Goal: Task Accomplishment & Management: Manage account settings

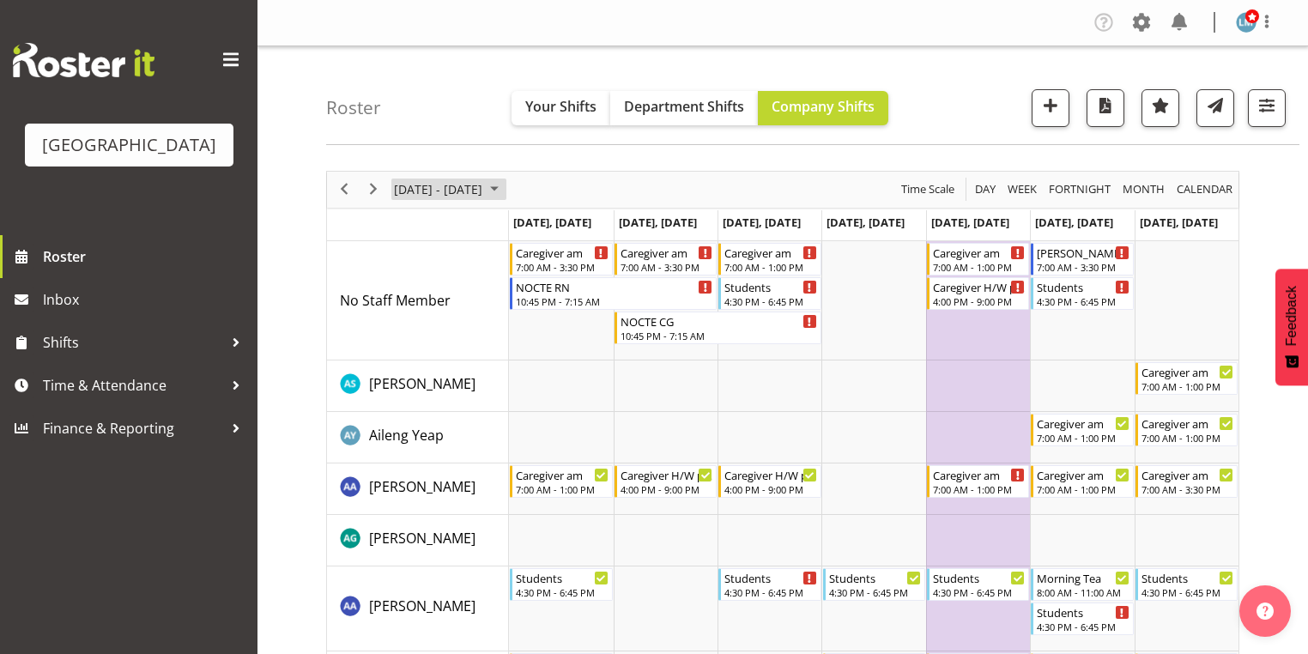
click at [505, 184] on span "October 2025" at bounding box center [494, 188] width 21 height 21
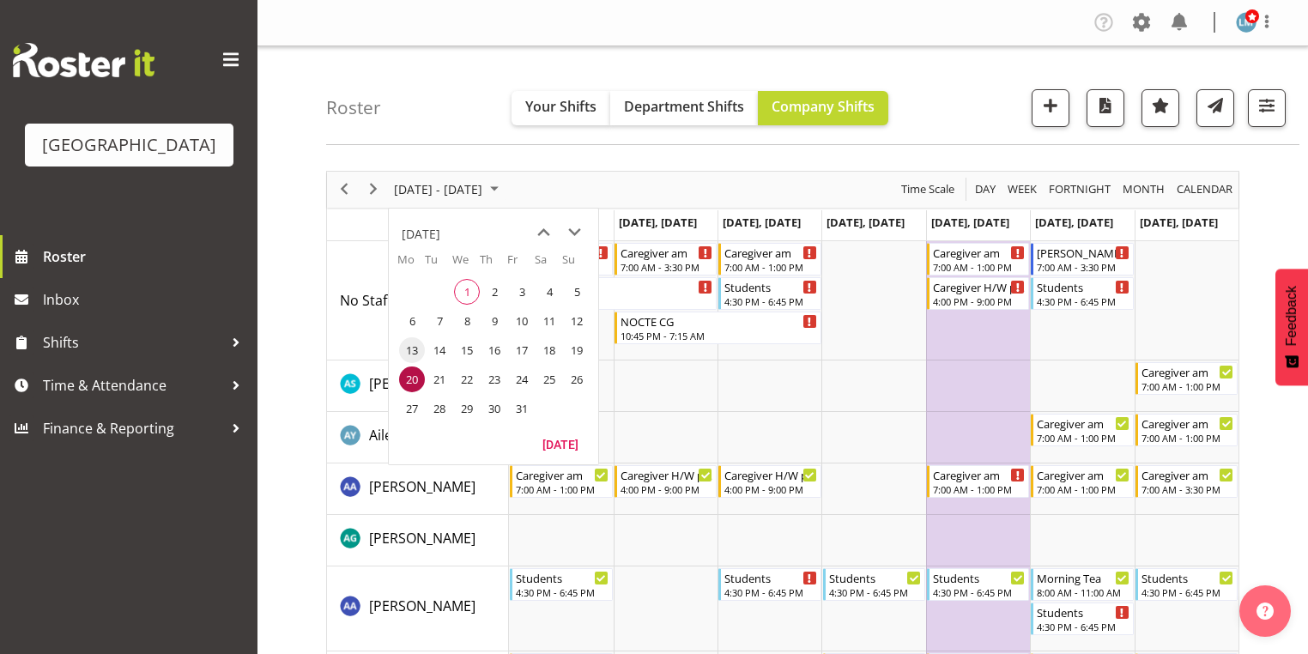
click at [410, 347] on span "13" at bounding box center [412, 350] width 26 height 26
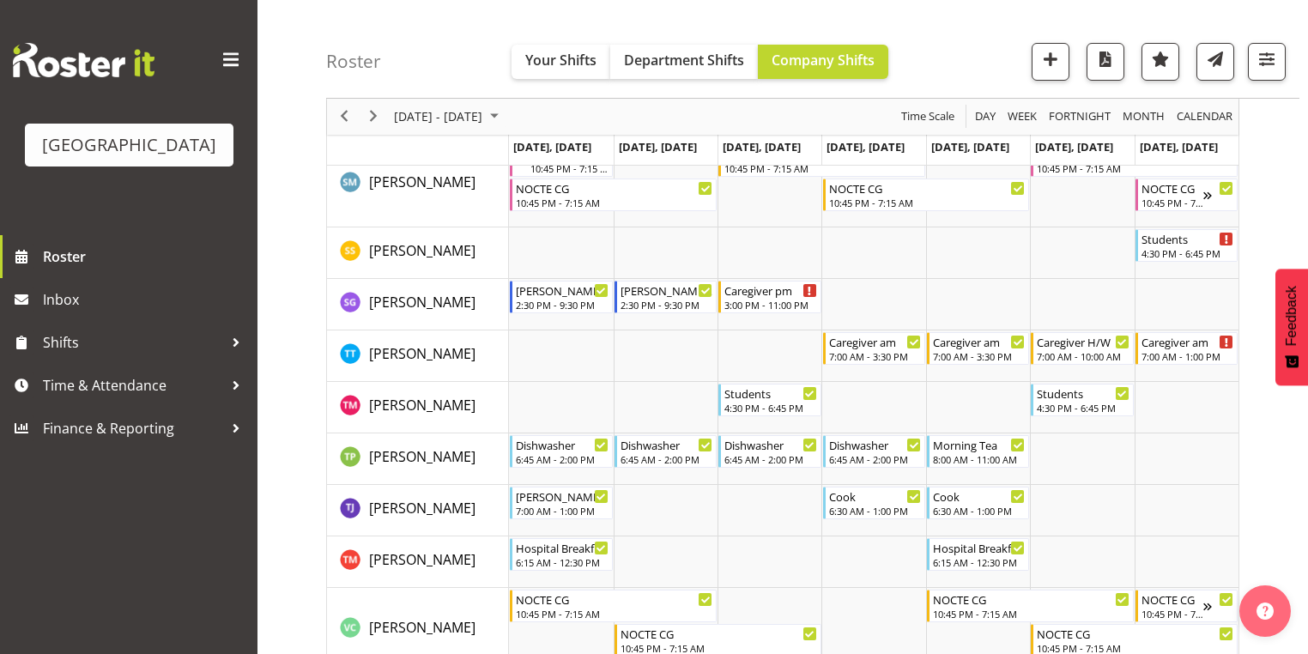
scroll to position [5698, 0]
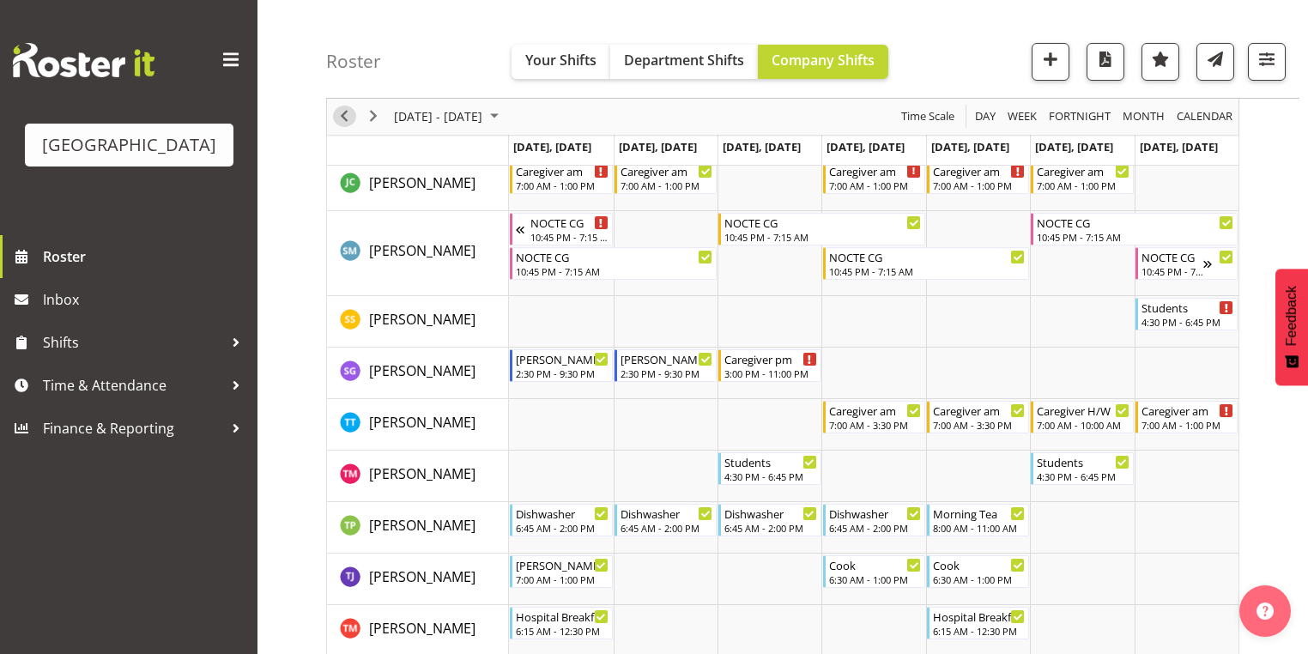
click at [340, 116] on span "Previous" at bounding box center [344, 116] width 21 height 21
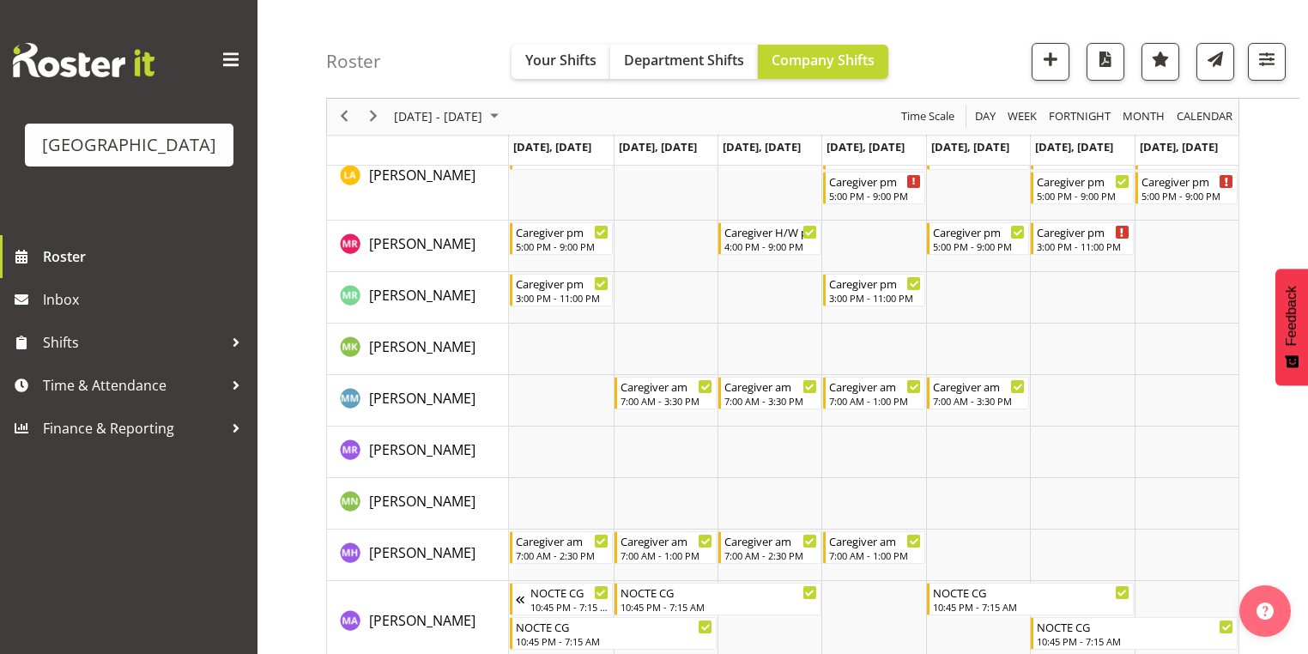
scroll to position [3776, 0]
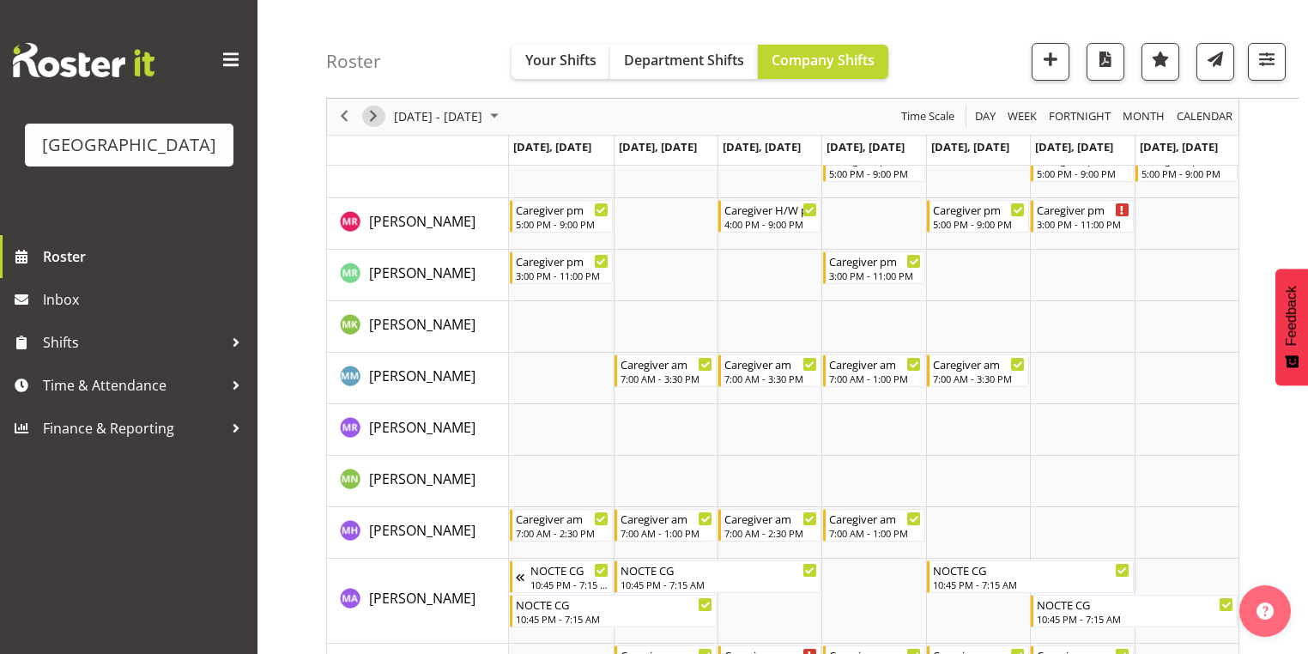
click at [376, 112] on span "Next" at bounding box center [373, 116] width 21 height 21
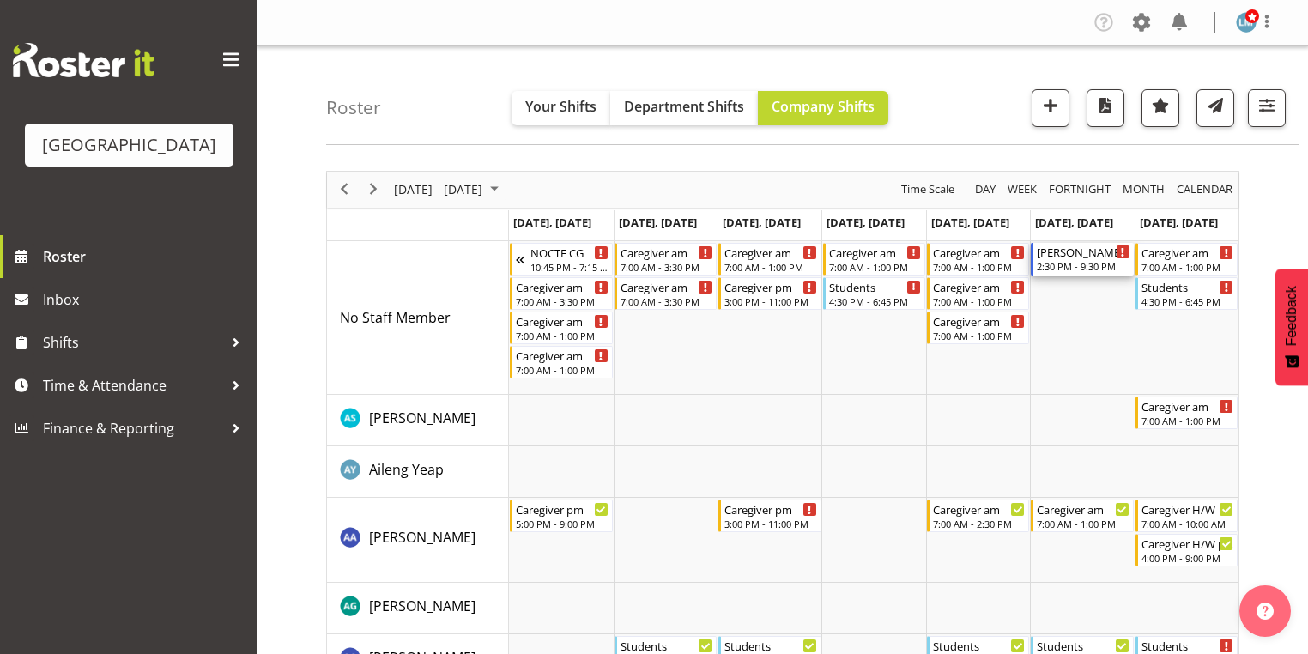
click at [1070, 257] on div "[PERSON_NAME] pm RN/EN" at bounding box center [1083, 251] width 93 height 17
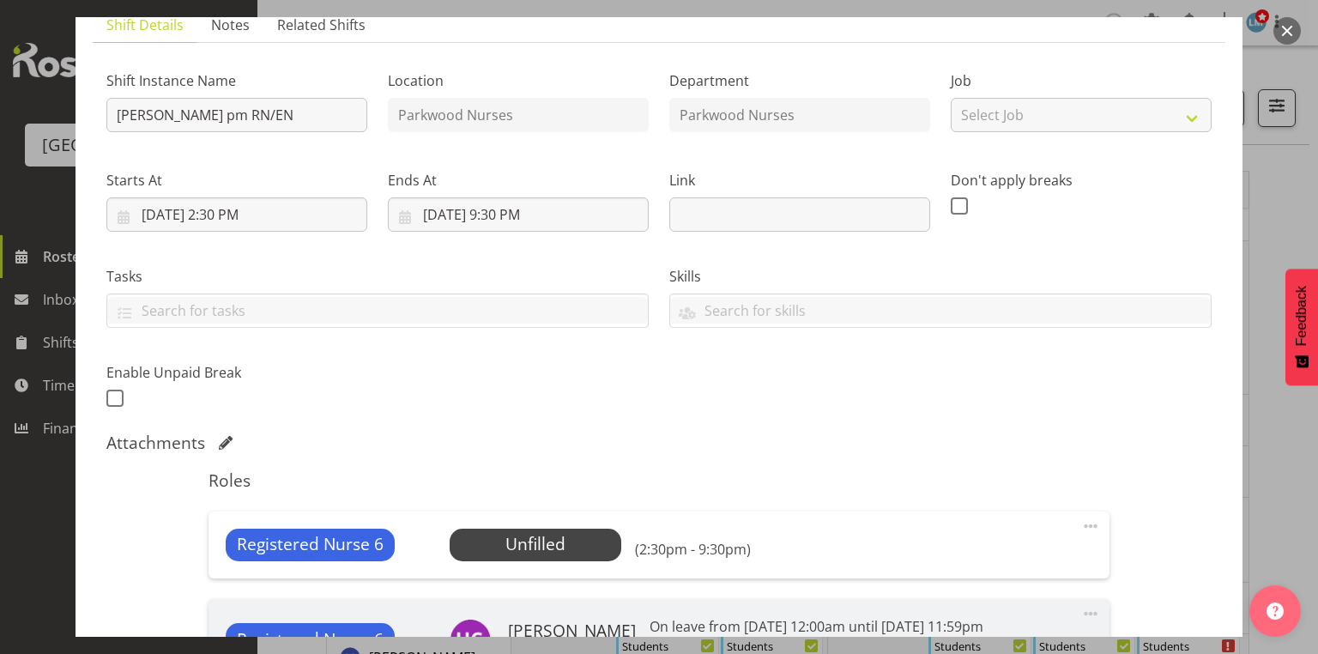
scroll to position [275, 0]
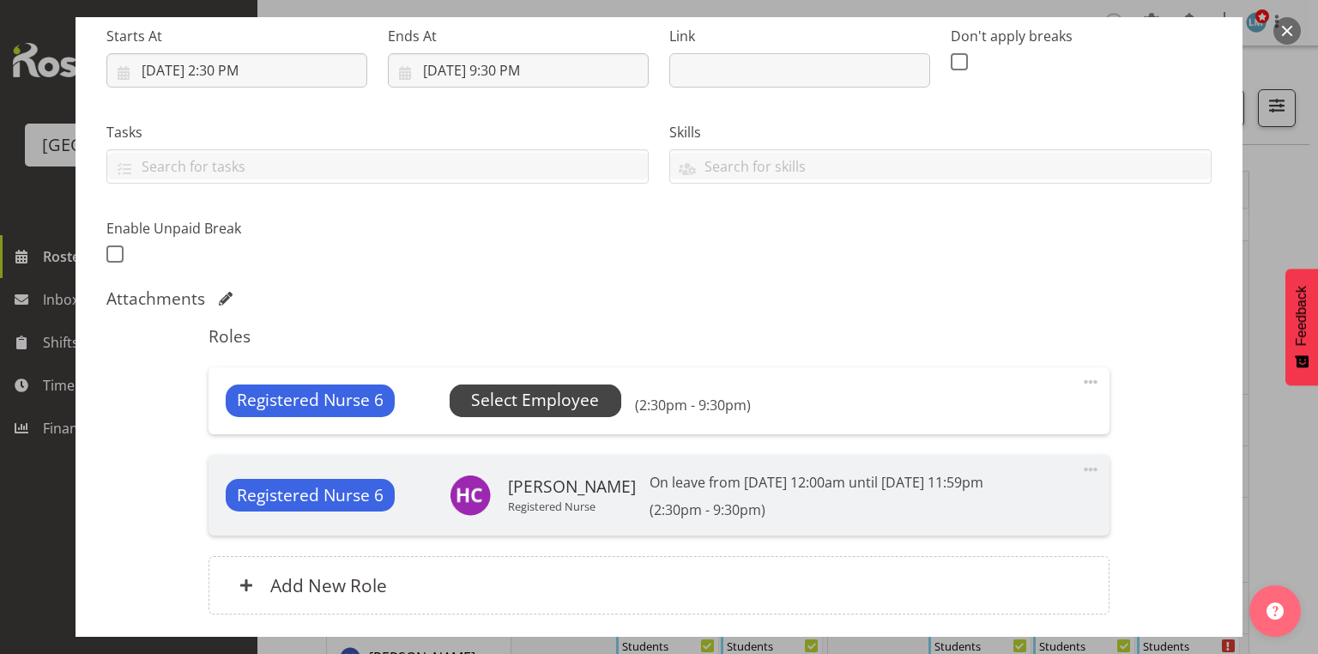
click at [547, 400] on span "Select Employee" at bounding box center [535, 400] width 128 height 25
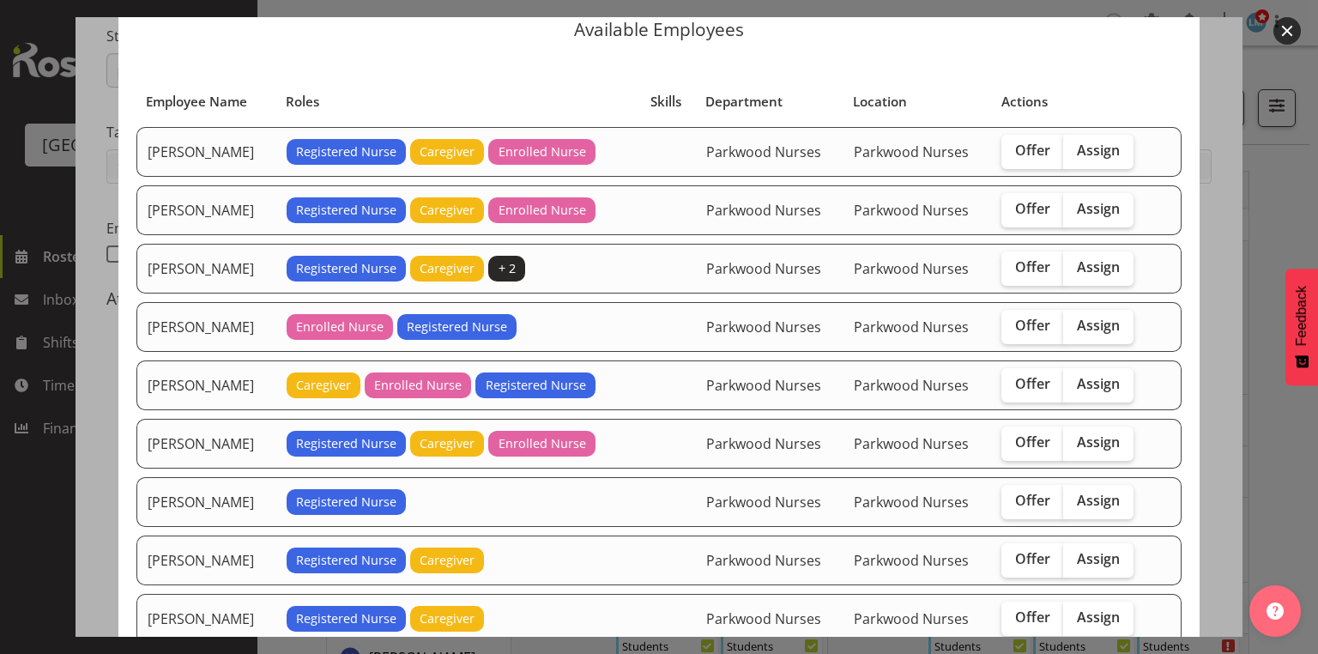
scroll to position [137, 0]
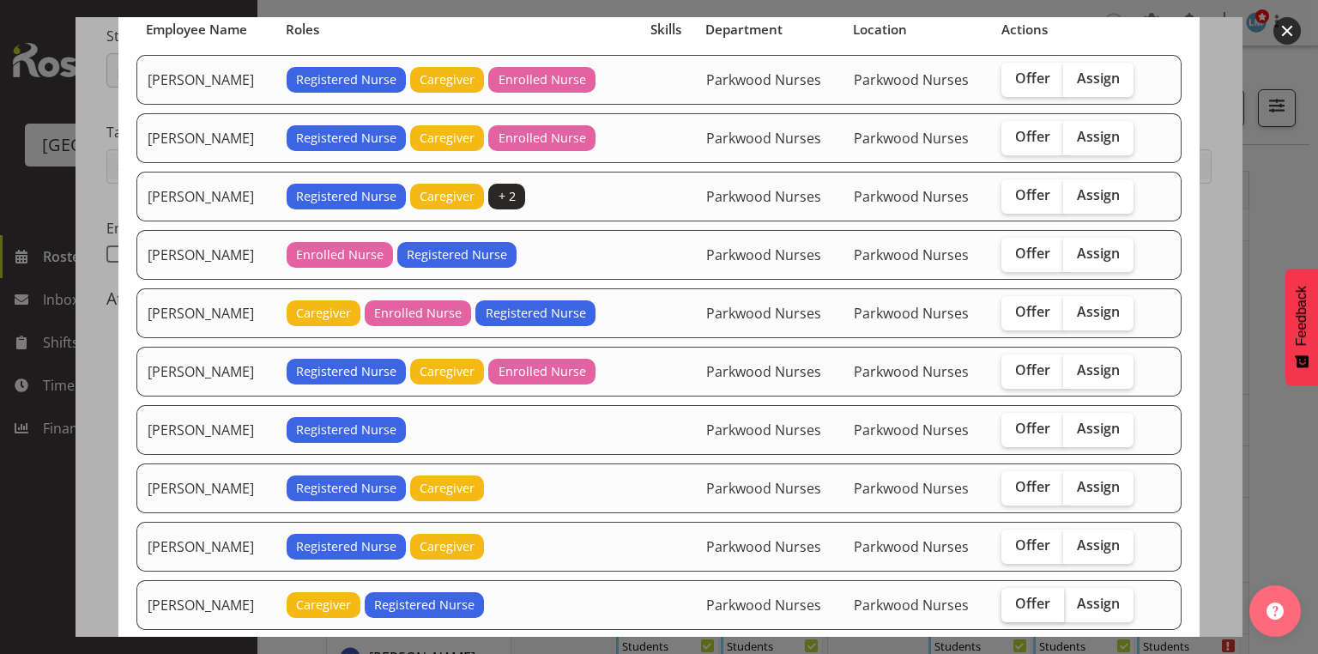
click at [1020, 595] on span "Offer" at bounding box center [1032, 603] width 35 height 17
click at [1013, 598] on input "Offer" at bounding box center [1006, 603] width 11 height 11
checkbox input "true"
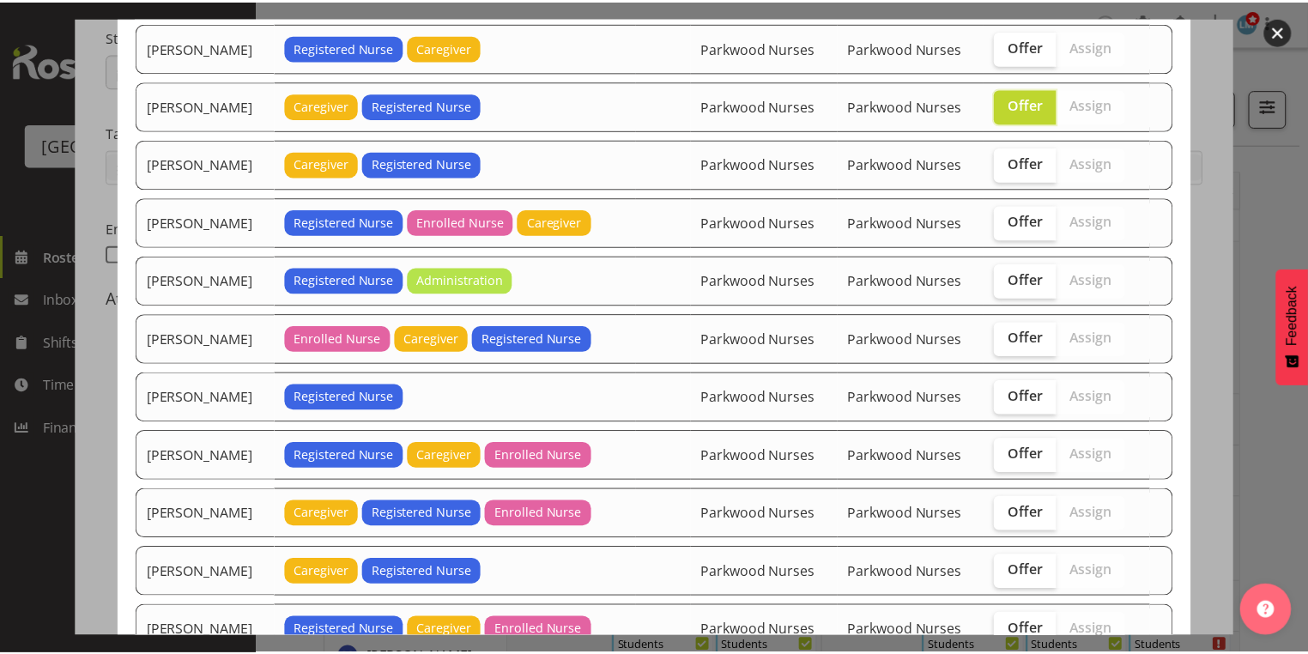
scroll to position [748, 0]
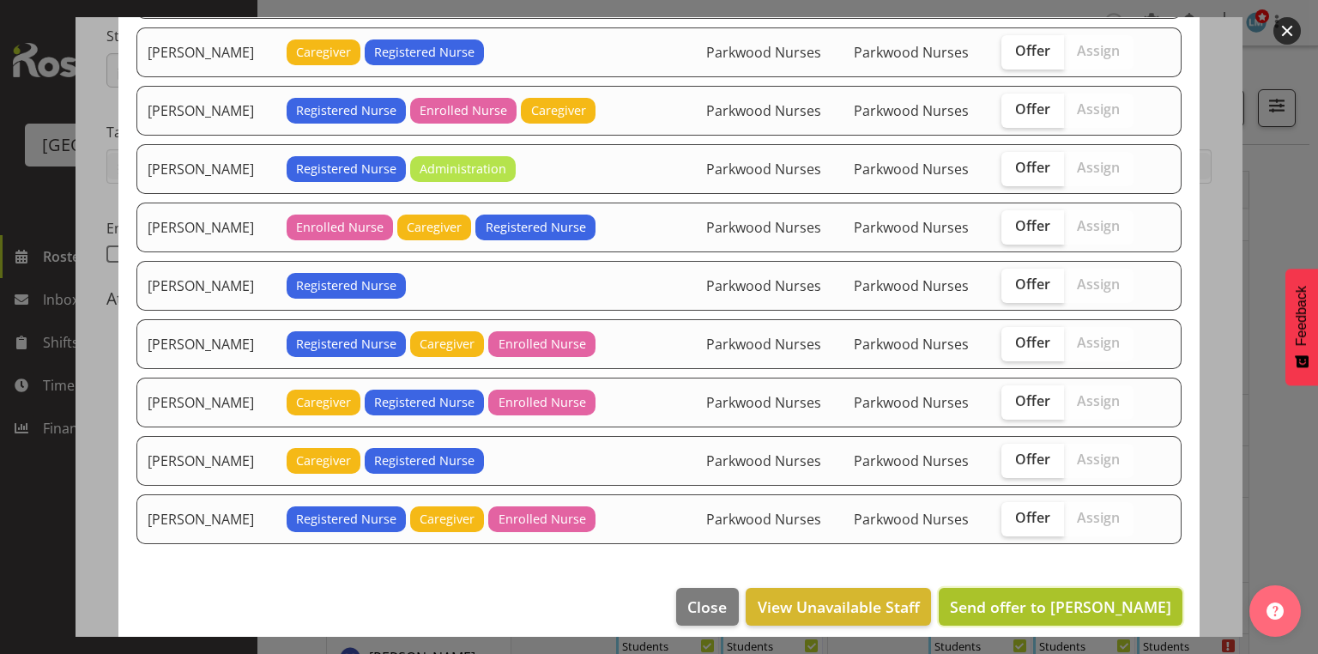
click at [1098, 596] on span "Send offer to [PERSON_NAME]" at bounding box center [1060, 606] width 221 height 21
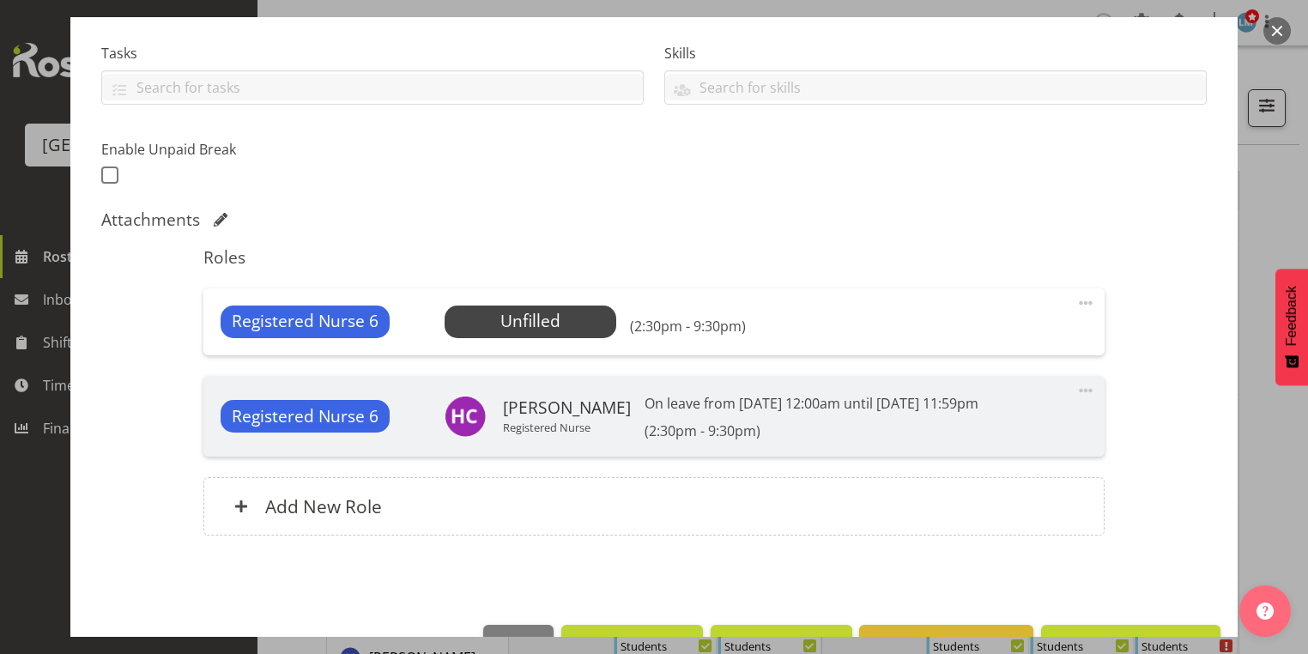
scroll to position [404, 0]
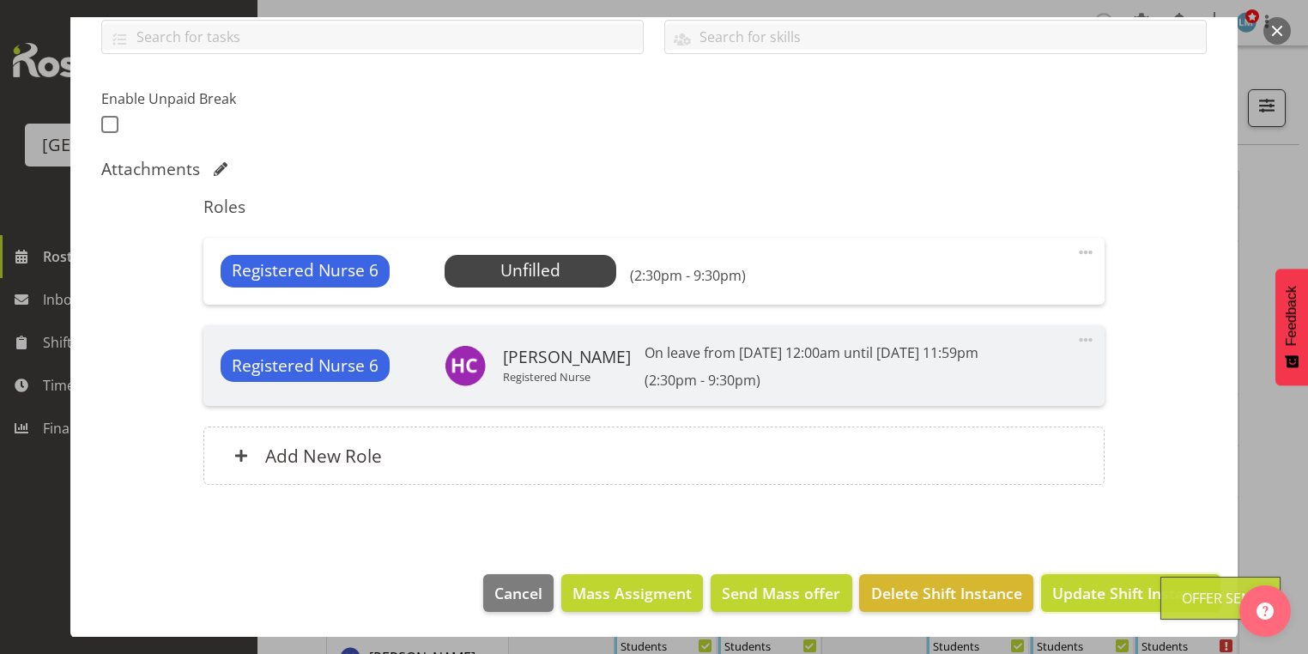
click at [1098, 587] on span "Update Shift Instance" at bounding box center [1130, 593] width 157 height 22
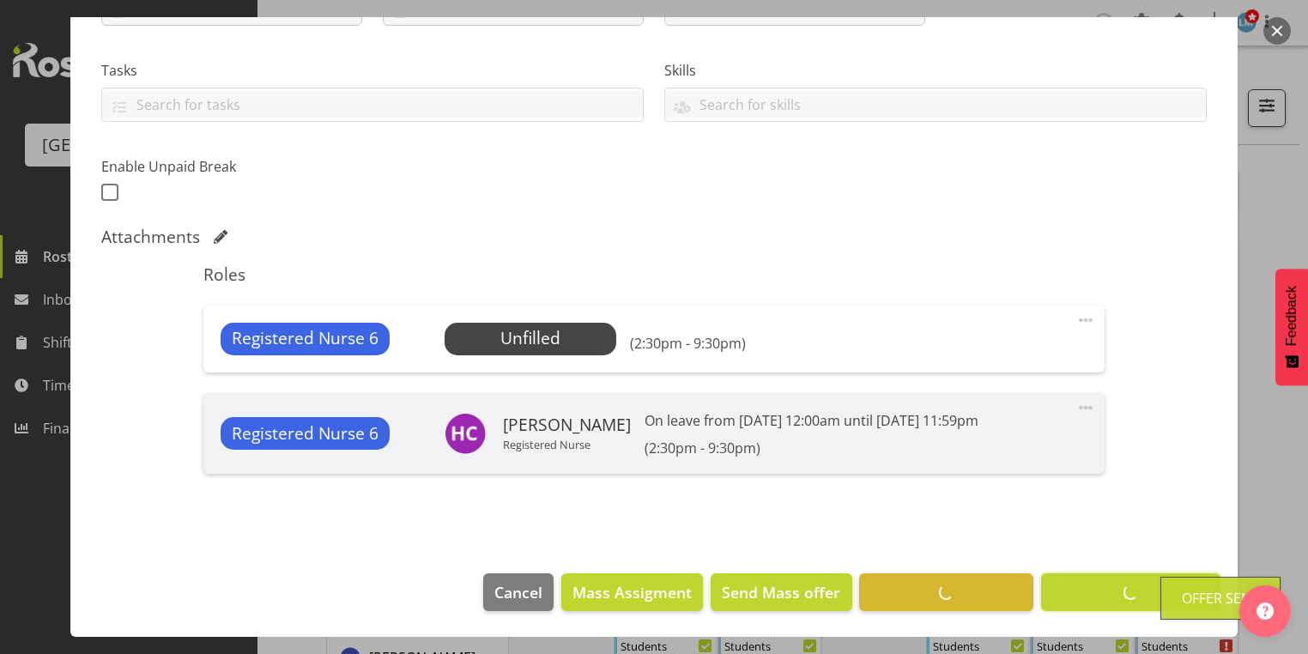
scroll to position [336, 0]
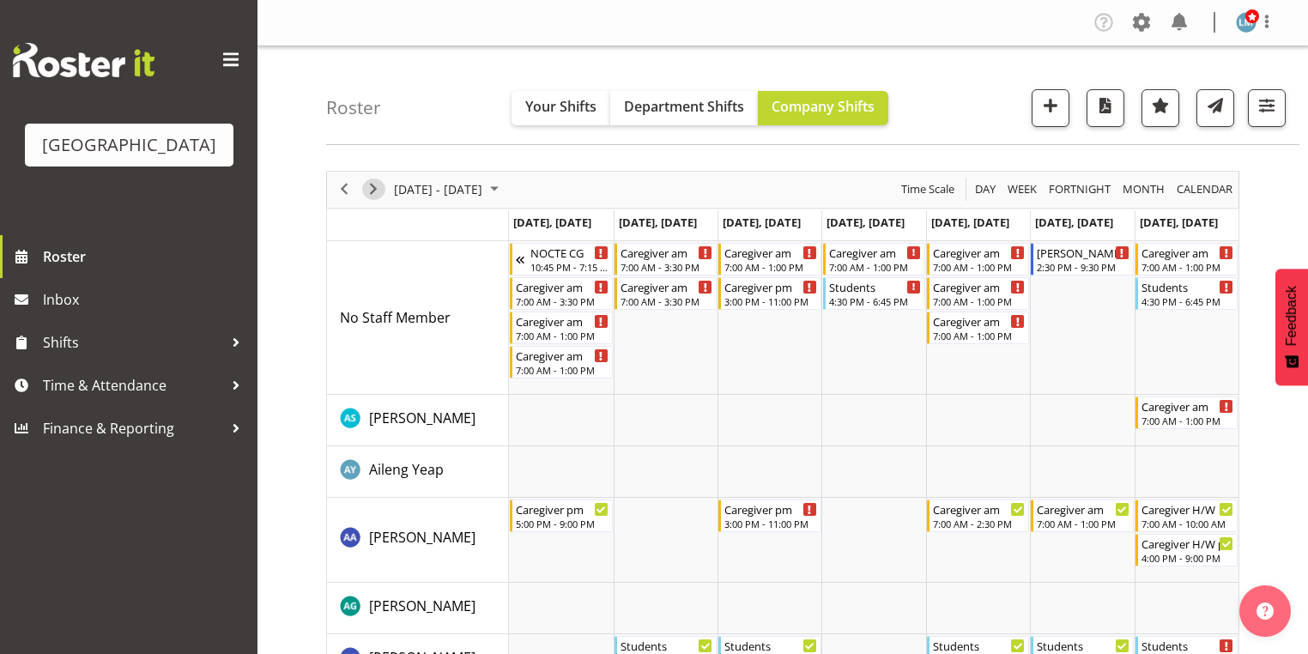
click at [372, 186] on span "Next" at bounding box center [373, 188] width 21 height 21
